Goal: Information Seeking & Learning: Find specific fact

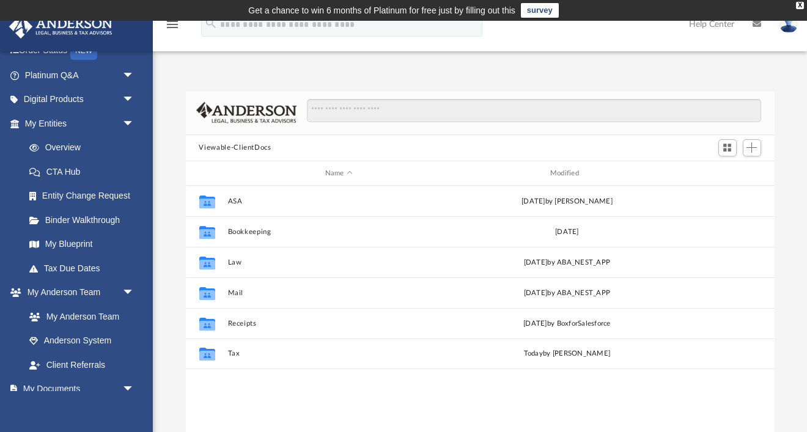
scroll to position [277, 589]
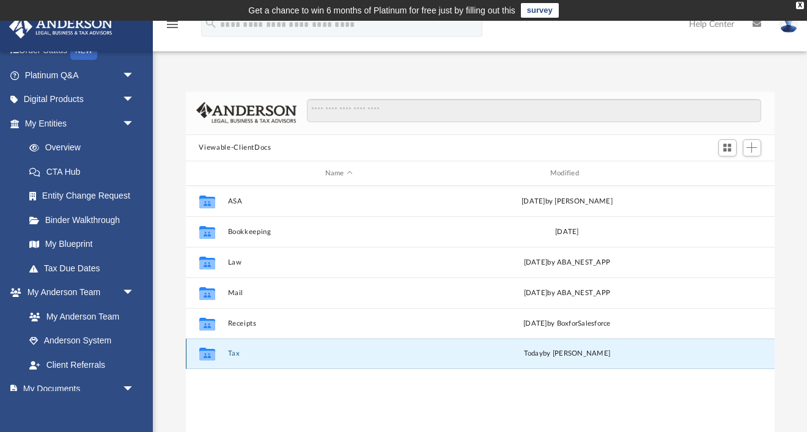
click at [235, 353] on button "Tax" at bounding box center [338, 354] width 222 height 8
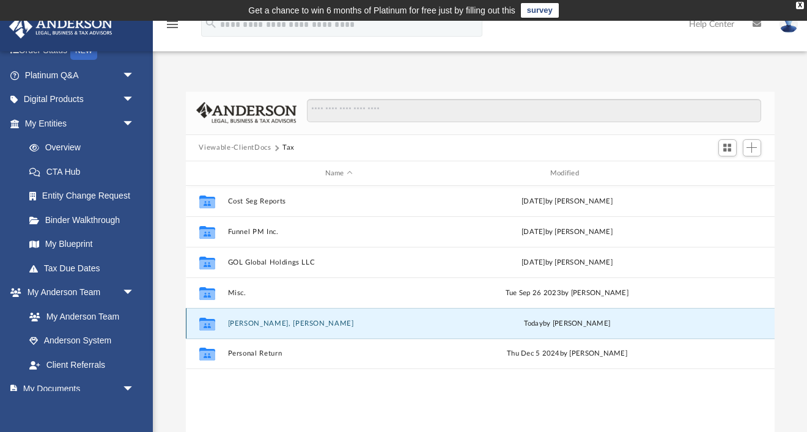
click at [274, 325] on button "[PERSON_NAME], [PERSON_NAME]" at bounding box center [338, 324] width 222 height 8
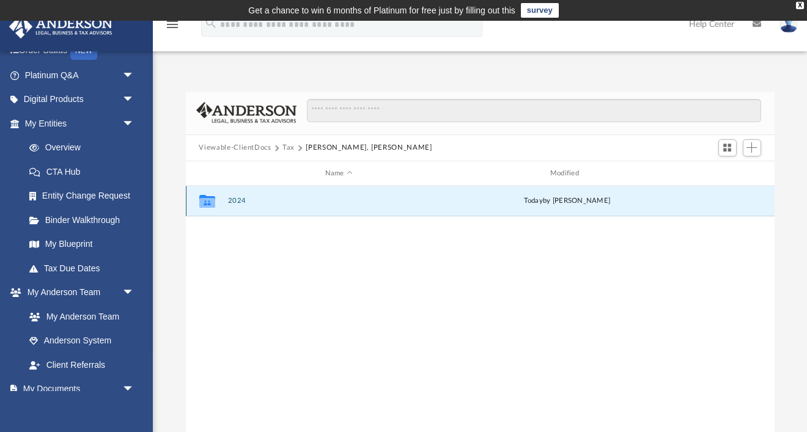
click at [238, 198] on button "2024" at bounding box center [338, 201] width 222 height 8
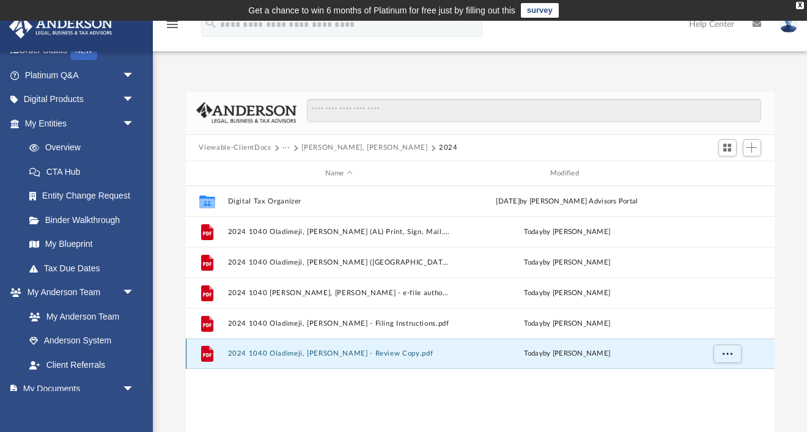
click at [334, 353] on button "2024 1040 Oladimeji, [PERSON_NAME] - Review Copy.pdf" at bounding box center [338, 354] width 222 height 8
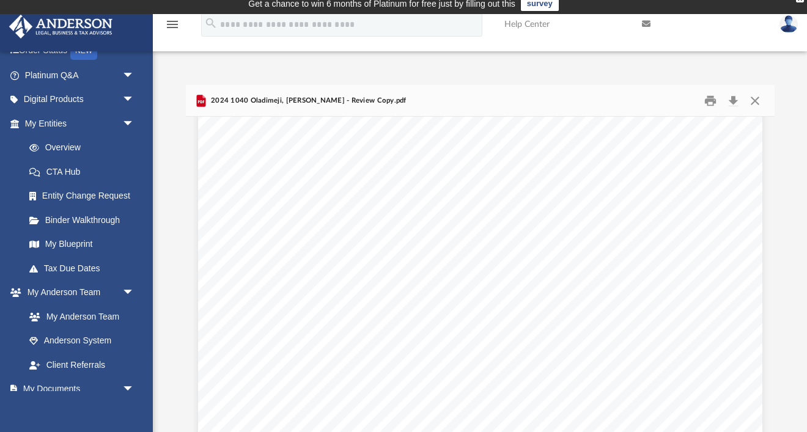
scroll to position [3133, 0]
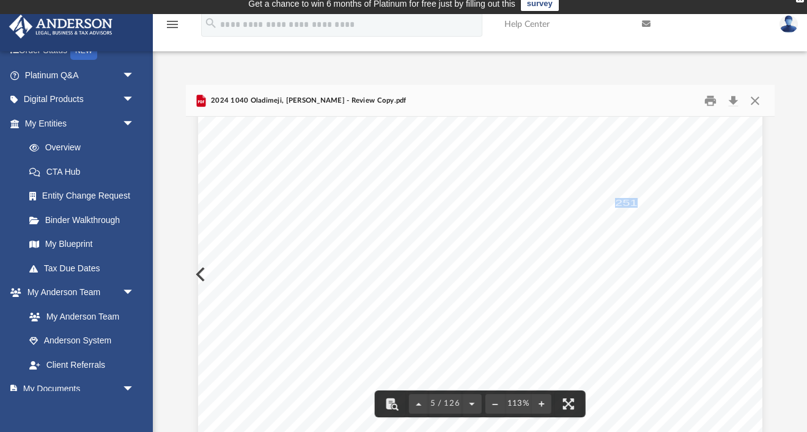
drag, startPoint x: 617, startPoint y: 202, endPoint x: 635, endPoint y: 199, distance: 18.1
click at [635, 199] on span "251." at bounding box center [628, 203] width 26 height 9
drag, startPoint x: 598, startPoint y: 341, endPoint x: 631, endPoint y: 340, distance: 33.0
click at [631, 340] on span "32,879." at bounding box center [618, 343] width 46 height 9
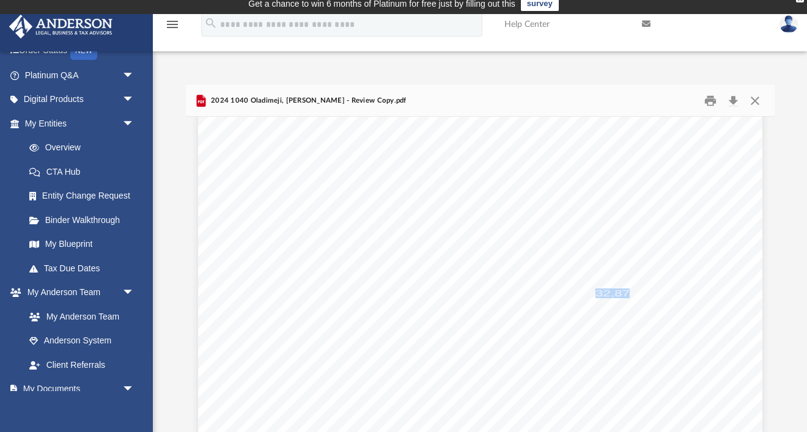
scroll to position [3242, 0]
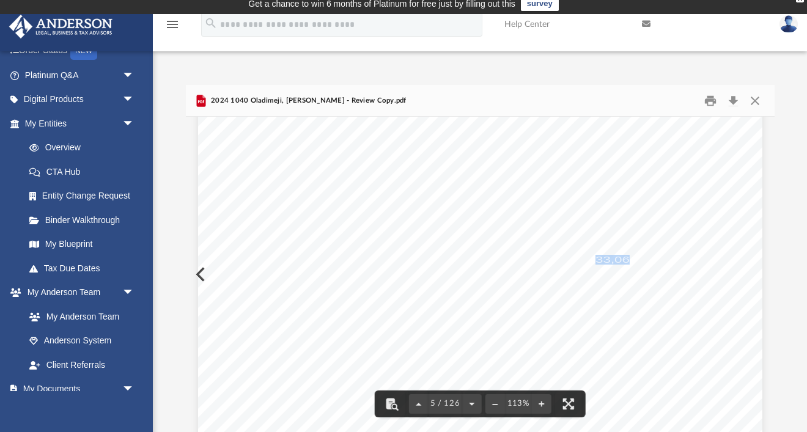
drag, startPoint x: 595, startPoint y: 259, endPoint x: 633, endPoint y: 260, distance: 37.3
click at [633, 260] on span "33,062." at bounding box center [618, 259] width 46 height 9
drag, startPoint x: 604, startPoint y: 234, endPoint x: 634, endPoint y: 238, distance: 30.8
click at [634, 238] on span "5,100." at bounding box center [621, 237] width 39 height 9
drag, startPoint x: 602, startPoint y: 227, endPoint x: 636, endPoint y: 228, distance: 33.6
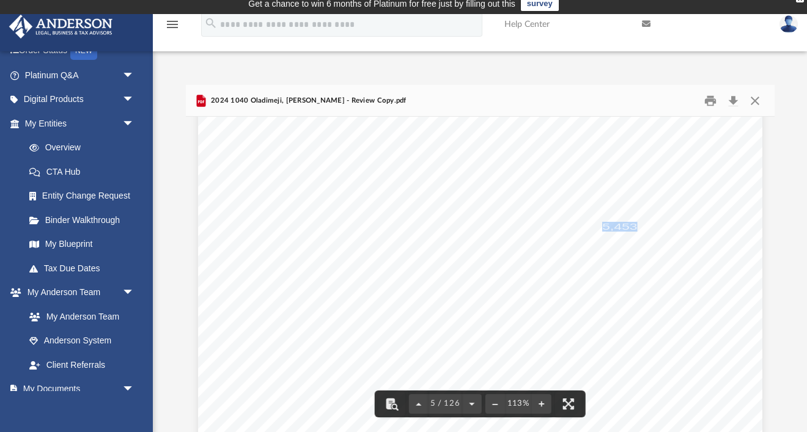
click at [636, 228] on span "5,453." at bounding box center [621, 226] width 39 height 9
drag, startPoint x: 604, startPoint y: 237, endPoint x: 631, endPoint y: 236, distance: 26.9
click at [631, 236] on span "5,100." at bounding box center [621, 237] width 39 height 9
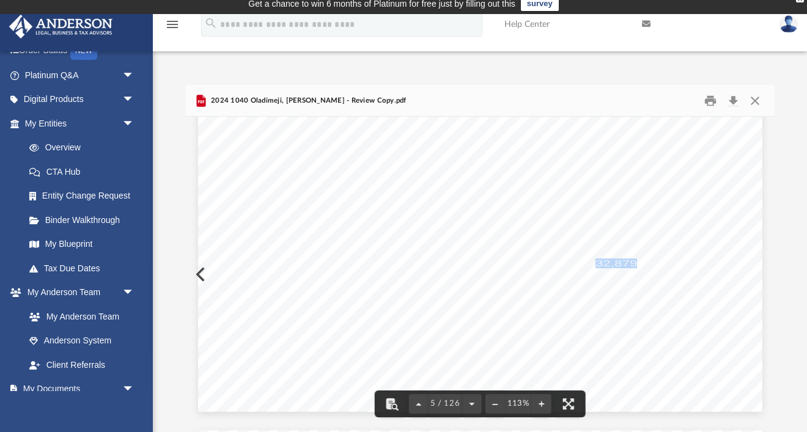
drag, startPoint x: 599, startPoint y: 265, endPoint x: 634, endPoint y: 266, distance: 34.9
click at [634, 266] on span "32,879." at bounding box center [618, 263] width 46 height 9
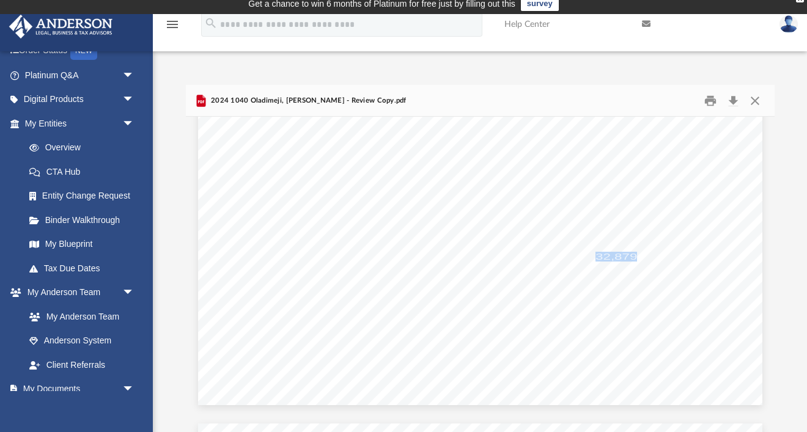
scroll to position [3279, 0]
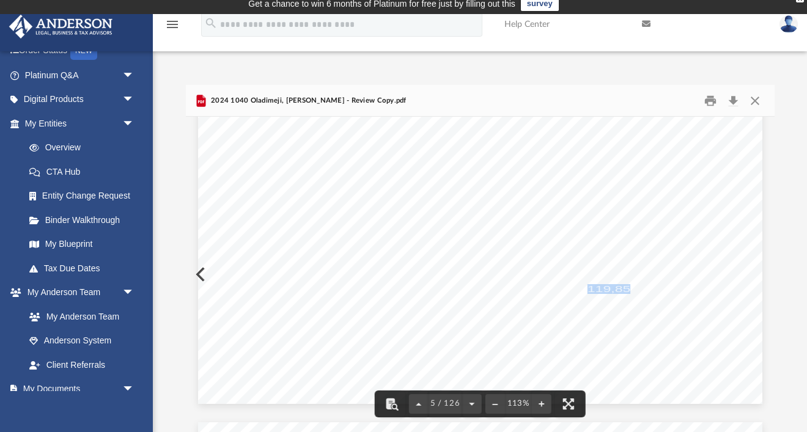
drag, startPoint x: 590, startPoint y: 289, endPoint x: 632, endPoint y: 288, distance: 42.2
click at [632, 288] on span "-119,851." at bounding box center [612, 289] width 60 height 9
click at [620, 301] on div "426301 [DATE] Tax Year Tax Year [DATE] Increase (Decrease) Description 2023 Nam…" at bounding box center [480, 39] width 564 height 730
drag, startPoint x: 633, startPoint y: 285, endPoint x: 589, endPoint y: 284, distance: 44.0
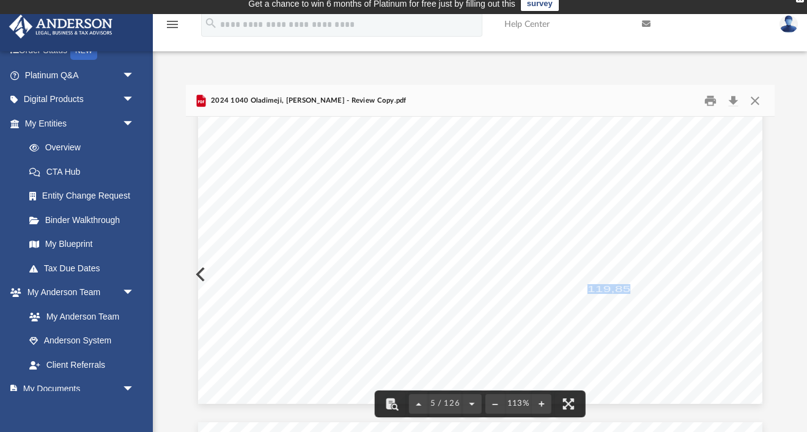
click at [589, 285] on span "-119,851." at bounding box center [612, 289] width 60 height 9
click at [600, 305] on div "426301 [DATE] Tax Year Tax Year [DATE] Increase (Decrease) Description 2023 Nam…" at bounding box center [480, 39] width 564 height 730
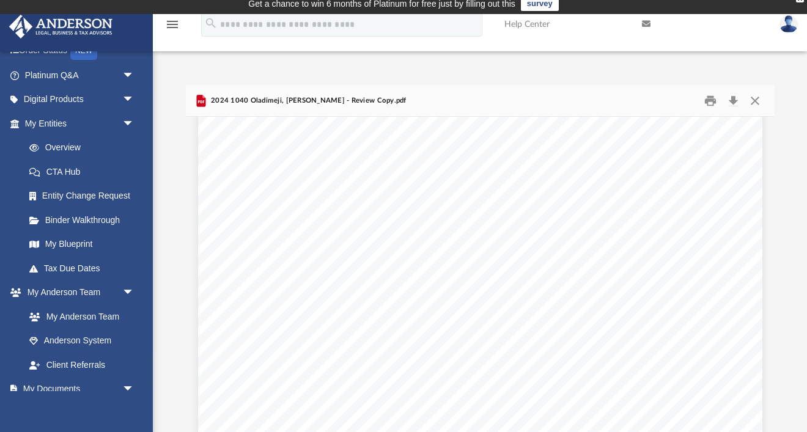
scroll to position [3764, 0]
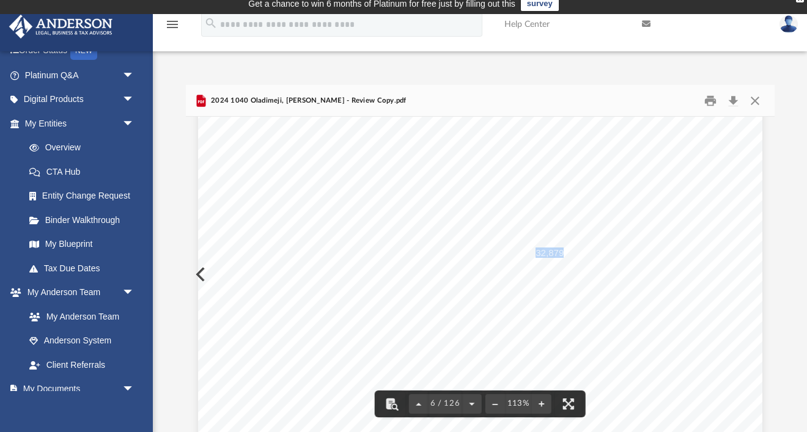
drag, startPoint x: 537, startPoint y: 251, endPoint x: 563, endPoint y: 251, distance: 26.3
click at [563, 251] on span "No payment is required as you are due a refund in the amount of $32,879." at bounding box center [415, 252] width 303 height 9
drag, startPoint x: 596, startPoint y: 214, endPoint x: 635, endPoint y: 218, distance: 39.3
click at [635, 218] on span "40,942." at bounding box center [618, 215] width 46 height 9
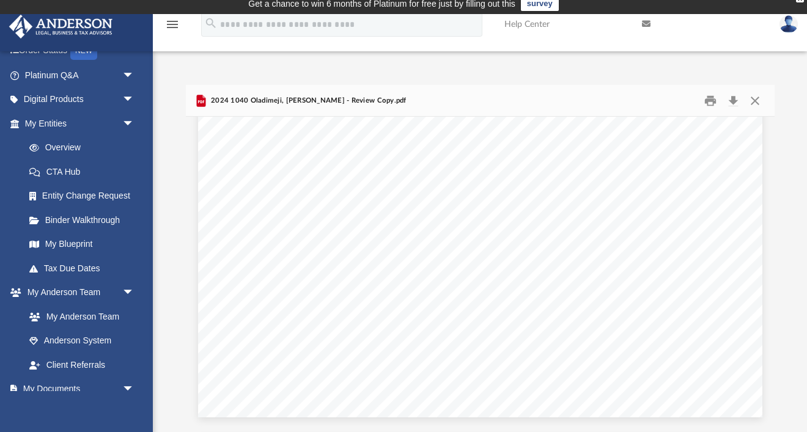
scroll to position [9998, 0]
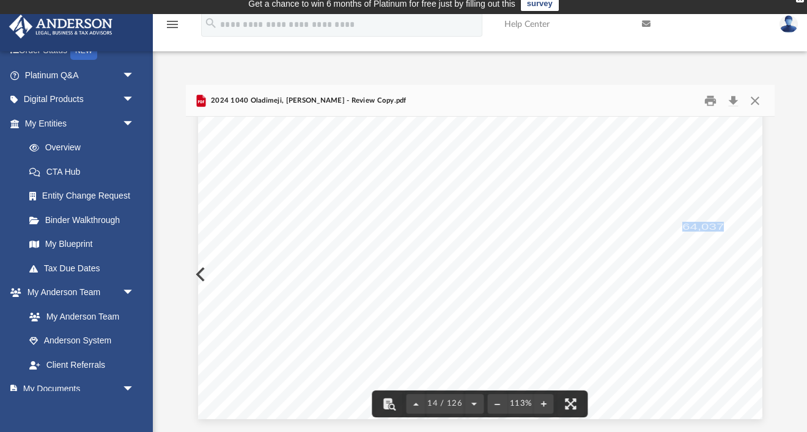
drag, startPoint x: 683, startPoint y: 224, endPoint x: 720, endPoint y: 222, distance: 36.7
click at [720, 222] on span "64,037." at bounding box center [705, 226] width 46 height 9
click at [705, 241] on div "Credit for other dependents Department of the Treasury - Internal Revenue Servi…" at bounding box center [480, 55] width 564 height 730
drag, startPoint x: 305, startPoint y: 216, endPoint x: 367, endPoint y: 221, distance: 62.0
click at [367, 221] on div "Credit for other dependents Department of the Treasury - Internal Revenue Servi…" at bounding box center [480, 55] width 564 height 730
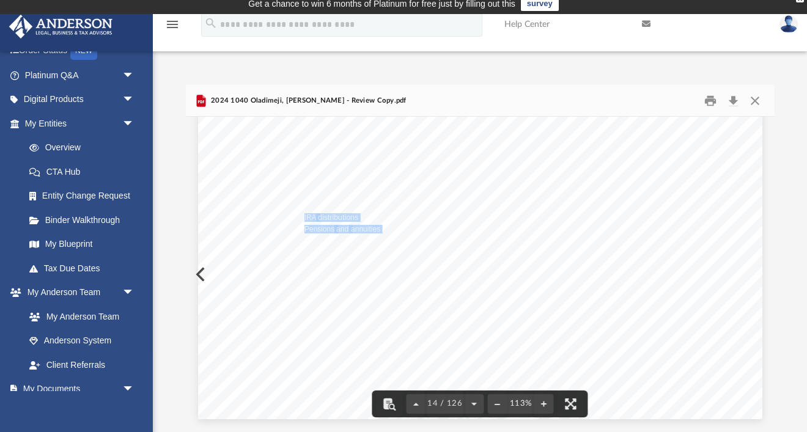
click at [664, 247] on div "Credit for other dependents Department of the Treasury - Internal Revenue Servi…" at bounding box center [480, 55] width 564 height 730
click at [687, 230] on span "64,037." at bounding box center [705, 226] width 46 height 9
drag, startPoint x: 682, startPoint y: 216, endPoint x: 719, endPoint y: 214, distance: 37.3
click at [719, 214] on span "12,726." at bounding box center [705, 215] width 46 height 9
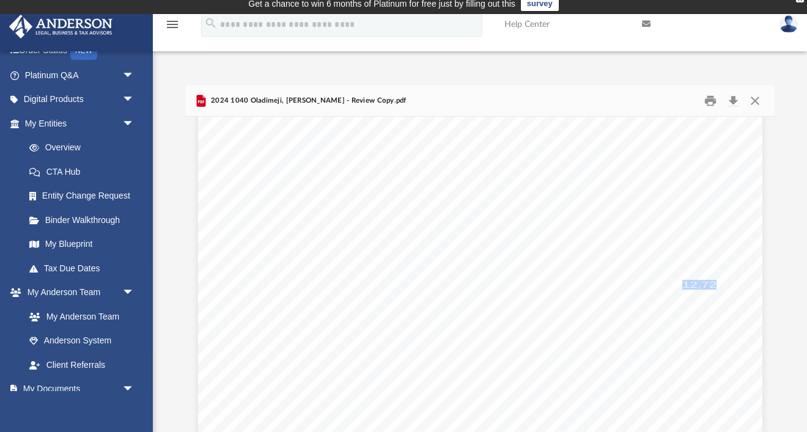
scroll to position [9948, 0]
drag, startPoint x: 463, startPoint y: 276, endPoint x: 501, endPoint y: 276, distance: 37.9
click at [501, 276] on span "80,205." at bounding box center [486, 277] width 46 height 9
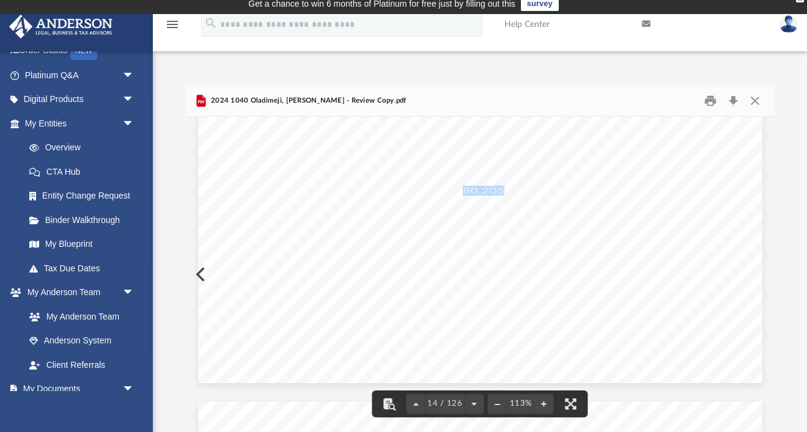
scroll to position [10033, 0]
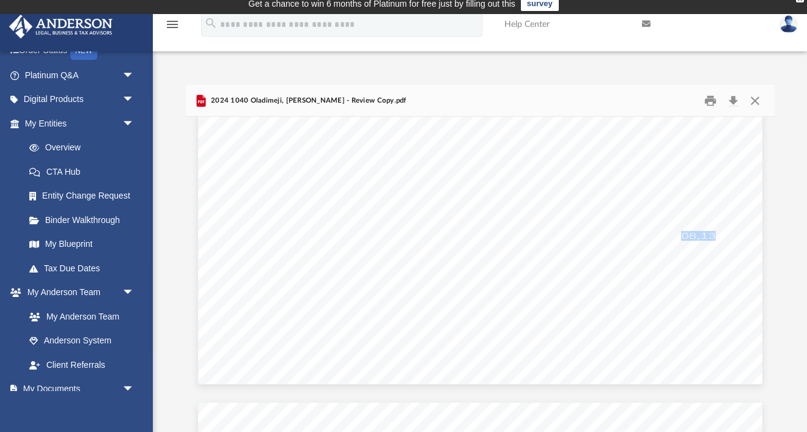
drag, startPoint x: 678, startPoint y: 233, endPoint x: 714, endPoint y: 235, distance: 35.5
click at [714, 235] on span "-308,132." at bounding box center [698, 236] width 59 height 9
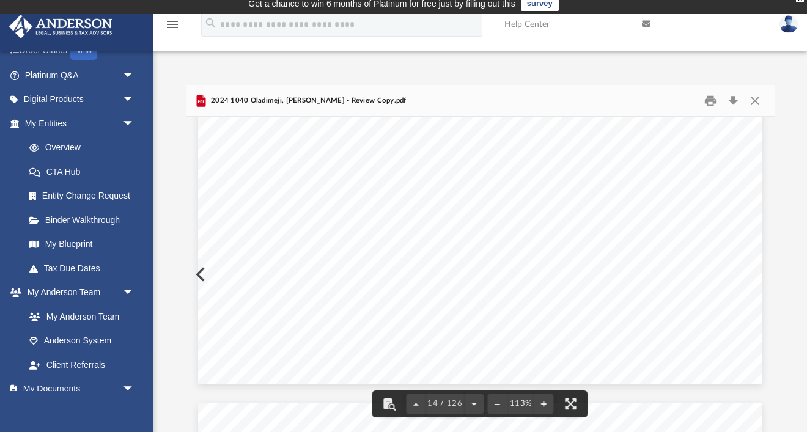
click at [710, 252] on span "40,942." at bounding box center [705, 247] width 46 height 9
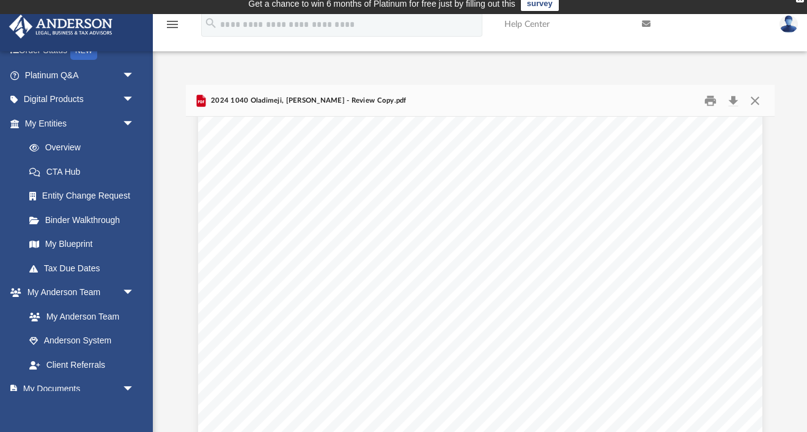
scroll to position [11175, 0]
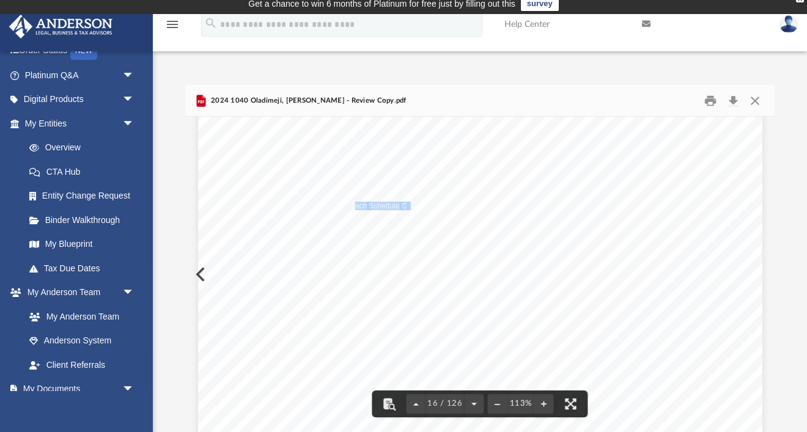
drag, startPoint x: 353, startPoint y: 205, endPoint x: 411, endPoint y: 204, distance: 58.1
click at [411, 204] on div "Department of the Treasury Internal Revenue Service 414141 [DATE] Your social s…" at bounding box center [480, 374] width 564 height 730
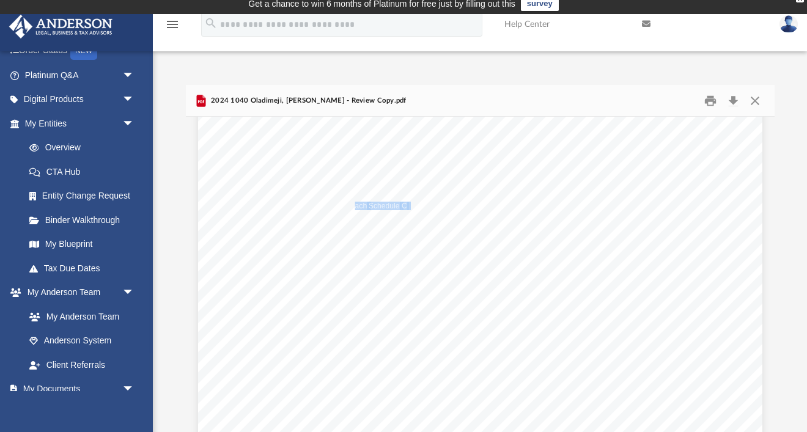
click at [431, 233] on div "Department of the Treasury Internal Revenue Service 414141 [DATE] Your social s…" at bounding box center [480, 374] width 564 height 730
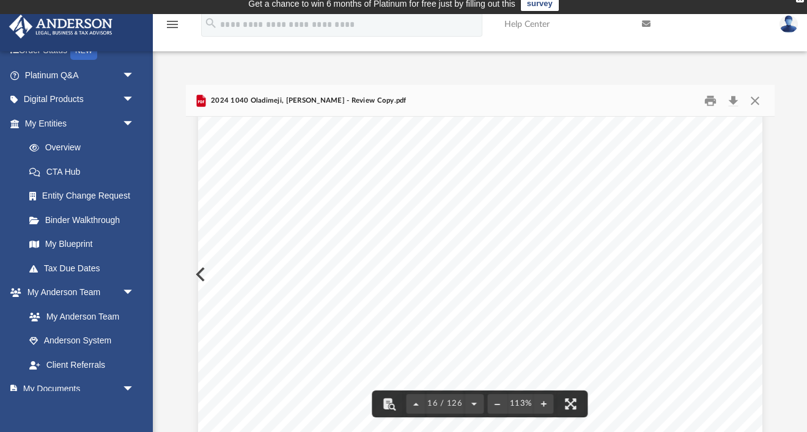
click at [437, 229] on span "corporations," at bounding box center [423, 228] width 43 height 7
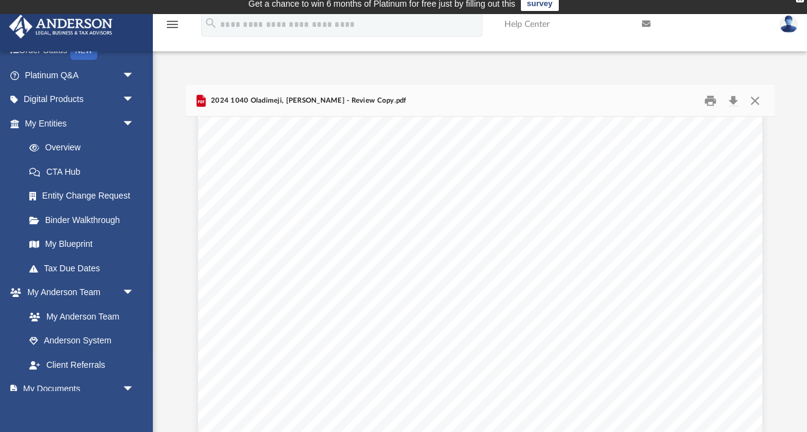
scroll to position [49170, 0]
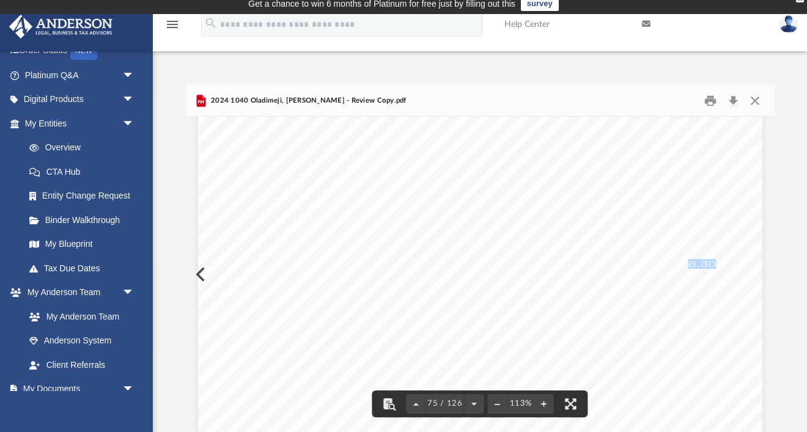
drag, startPoint x: 689, startPoint y: 262, endPoint x: 719, endPoint y: 265, distance: 30.7
click at [719, 264] on span "8,300." at bounding box center [707, 264] width 39 height 9
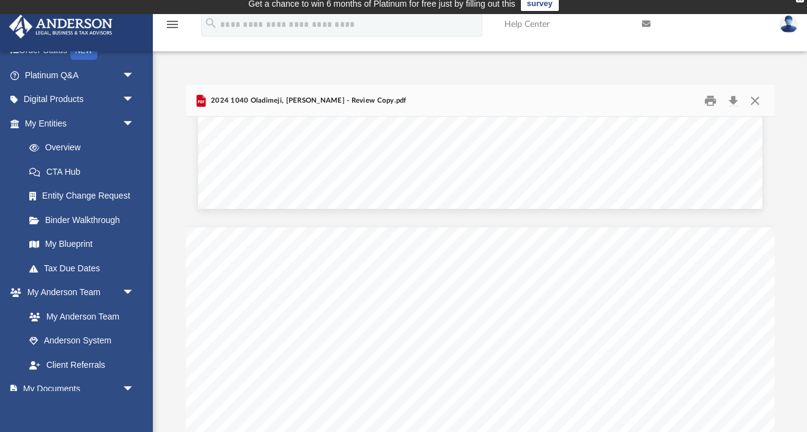
scroll to position [58531, 0]
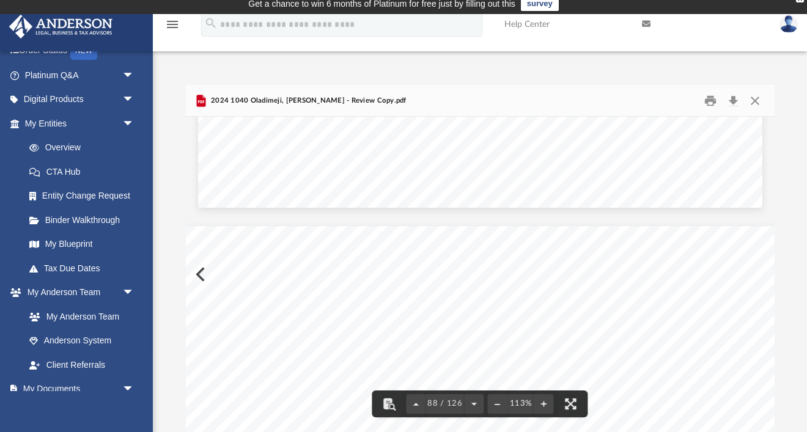
drag, startPoint x: 268, startPoint y: 353, endPoint x: 311, endPoint y: 353, distance: 43.4
click at [311, 353] on span "633,943." at bounding box center [294, 354] width 52 height 9
drag, startPoint x: 332, startPoint y: 351, endPoint x: 373, endPoint y: 358, distance: 42.0
click at [373, 358] on span "125,755." at bounding box center [354, 354] width 52 height 9
drag, startPoint x: 397, startPoint y: 350, endPoint x: 435, endPoint y: 354, distance: 37.5
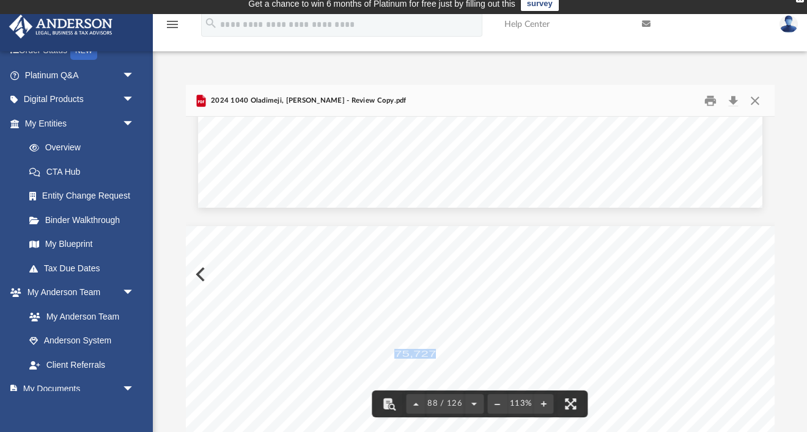
click at [435, 354] on span "75,727." at bounding box center [417, 354] width 46 height 9
click at [472, 323] on span "Used" at bounding box center [466, 320] width 17 height 7
click at [287, 351] on span "633,943." at bounding box center [294, 354] width 52 height 9
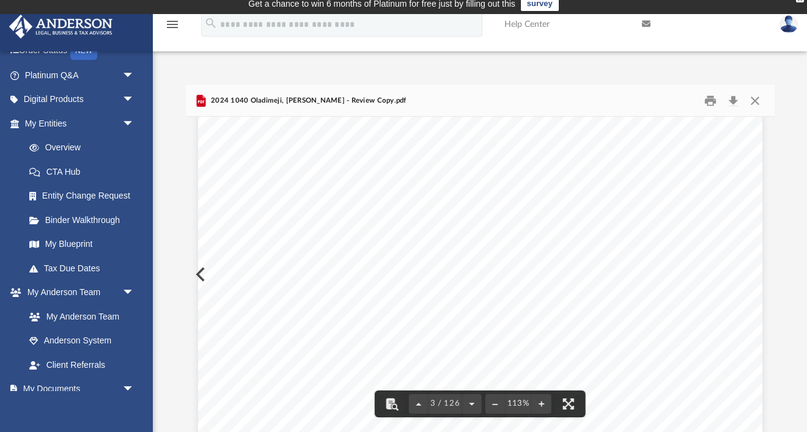
scroll to position [1610, 0]
drag, startPoint x: 676, startPoint y: 318, endPoint x: 716, endPoint y: 314, distance: 40.5
click at [716, 314] on span "432,461." at bounding box center [701, 318] width 52 height 9
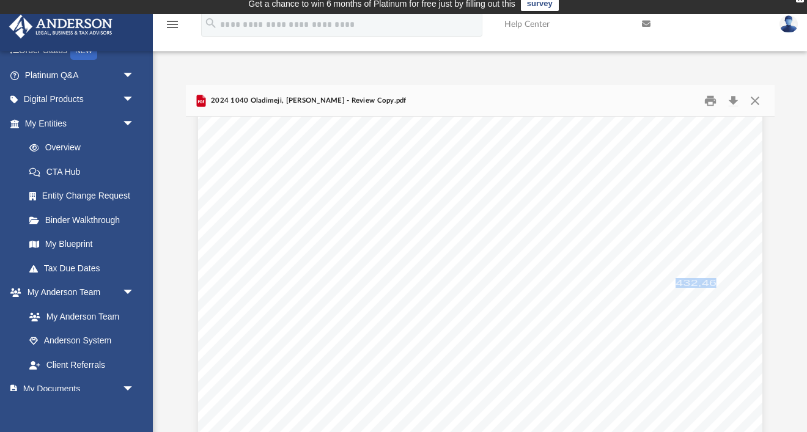
scroll to position [1645, 0]
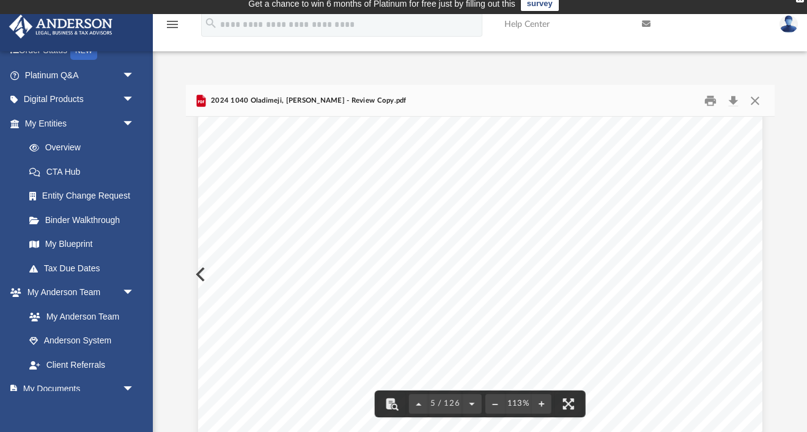
scroll to position [2916, 0]
drag, startPoint x: 595, startPoint y: 243, endPoint x: 635, endPoint y: 241, distance: 39.7
click at [635, 241] on span "-9,733." at bounding box center [618, 242] width 46 height 9
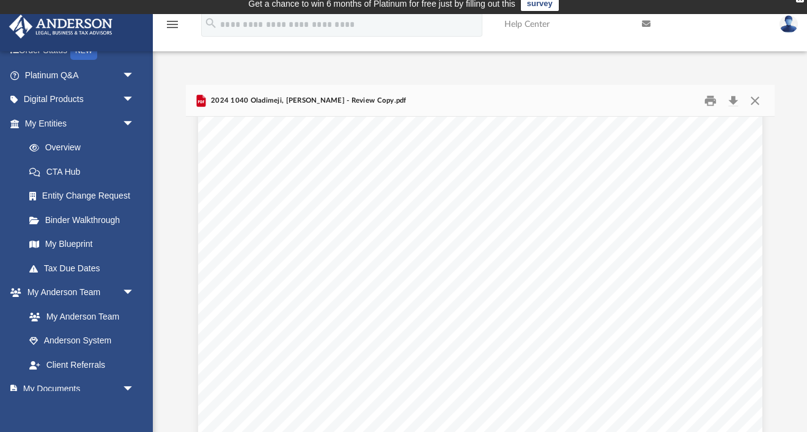
scroll to position [3753, 0]
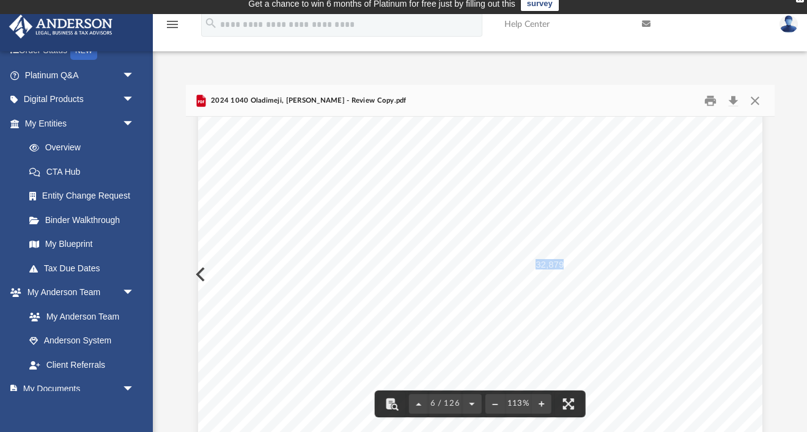
drag, startPoint x: 535, startPoint y: 261, endPoint x: 564, endPoint y: 262, distance: 29.3
click at [564, 262] on span "No payment is required as you are due a refund in the amount of $32,879." at bounding box center [415, 264] width 303 height 9
click at [572, 285] on span "Your refund will be deposited directly into your account ending in 7766. Refer …" at bounding box center [478, 284] width 429 height 9
